Goal: Find specific page/section: Find specific page/section

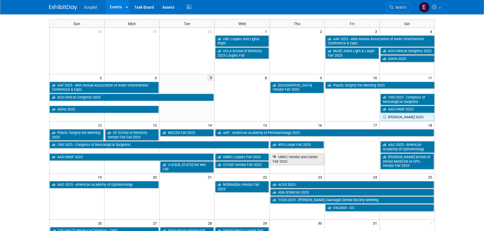
scroll to position [25, 0]
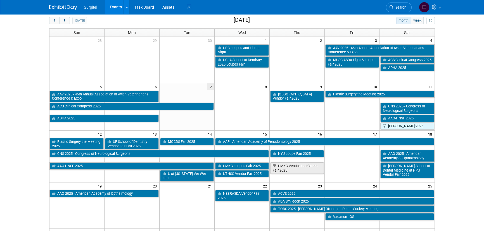
click at [52, 136] on td "12" at bounding box center [76, 134] width 55 height 7
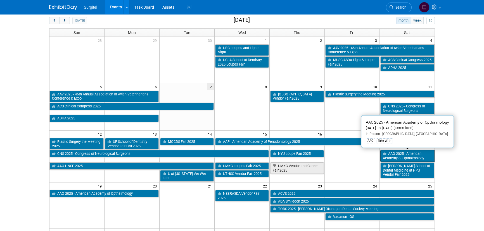
click at [398, 156] on link "AAO 2025 - American Academy of Opthalmology" at bounding box center [407, 155] width 54 height 11
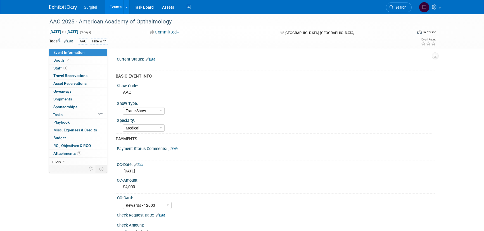
select select "Trade Show"
select select "Medical"
select select "Rewards - 12003"
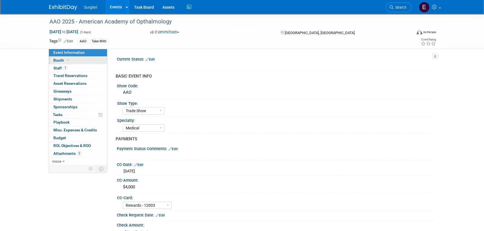
click at [62, 58] on span "Booth" at bounding box center [61, 60] width 17 height 4
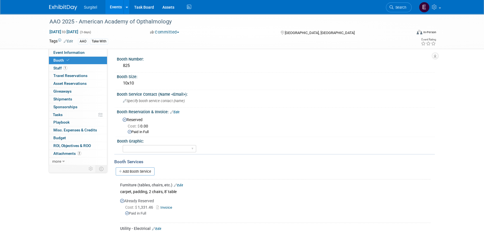
click at [118, 5] on link "Events" at bounding box center [115, 7] width 20 height 14
